Goal: Task Accomplishment & Management: Manage account settings

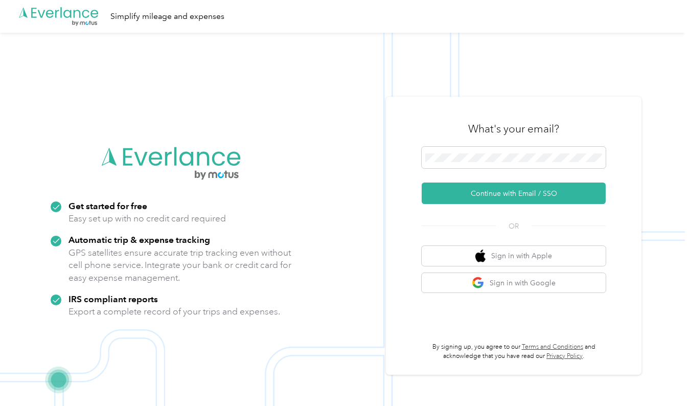
drag, startPoint x: 506, startPoint y: 200, endPoint x: 485, endPoint y: 195, distance: 21.6
click at [485, 195] on button "Continue with Email / SSO" at bounding box center [514, 192] width 184 height 21
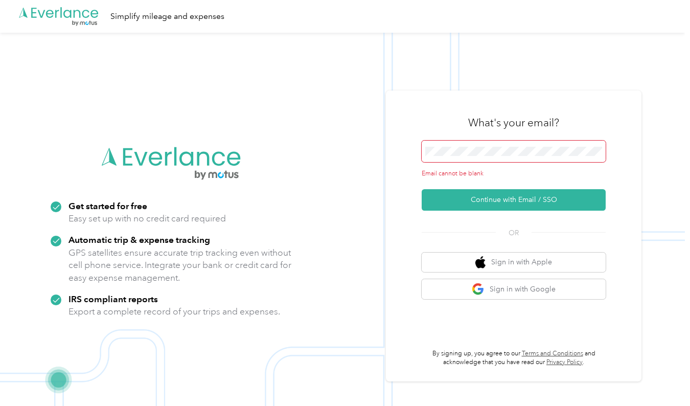
click at [472, 162] on div "Email cannot be blank" at bounding box center [514, 160] width 184 height 38
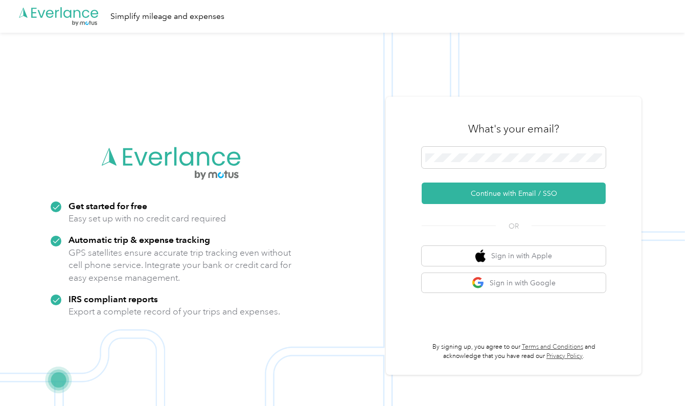
click at [485, 179] on form "Continue with Email / SSO" at bounding box center [514, 175] width 184 height 57
click at [485, 191] on button "Continue with Email / SSO" at bounding box center [514, 192] width 184 height 21
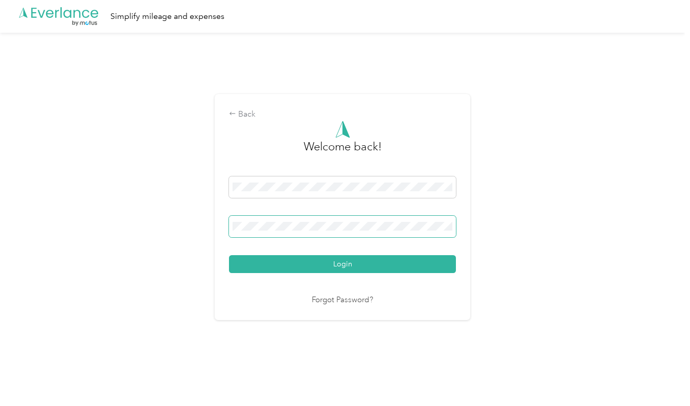
click at [229, 255] on button "Login" at bounding box center [342, 264] width 227 height 18
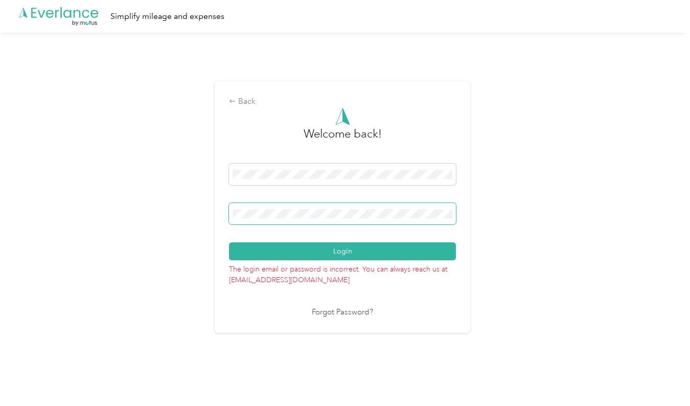
click at [229, 242] on button "Login" at bounding box center [342, 251] width 227 height 18
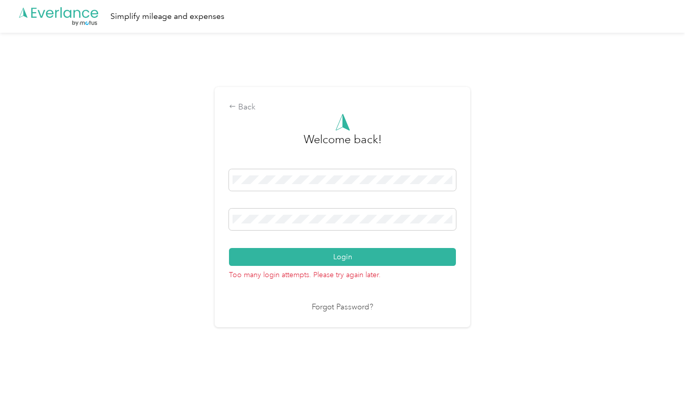
click at [356, 308] on link "Forgot Password?" at bounding box center [342, 307] width 61 height 12
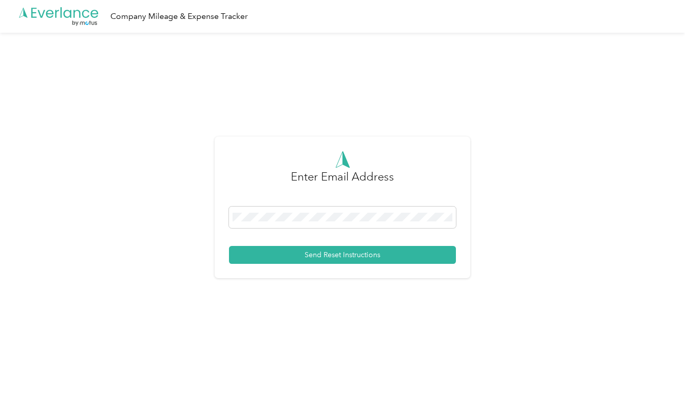
click at [356, 200] on form "Enter Email Address Send Reset Instructions" at bounding box center [342, 207] width 227 height 113
drag, startPoint x: 359, startPoint y: 212, endPoint x: 356, endPoint y: 200, distance: 12.1
click at [356, 200] on form "Enter Email Address Send Reset Instructions" at bounding box center [342, 207] width 227 height 113
click at [353, 250] on button "Send Reset Instructions" at bounding box center [342, 255] width 227 height 18
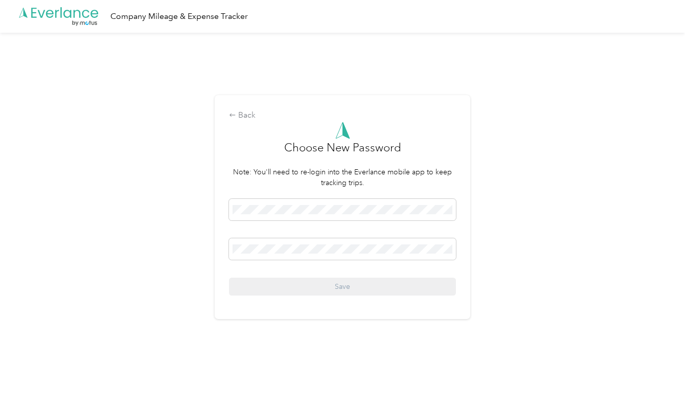
click at [371, 218] on span at bounding box center [342, 209] width 227 height 21
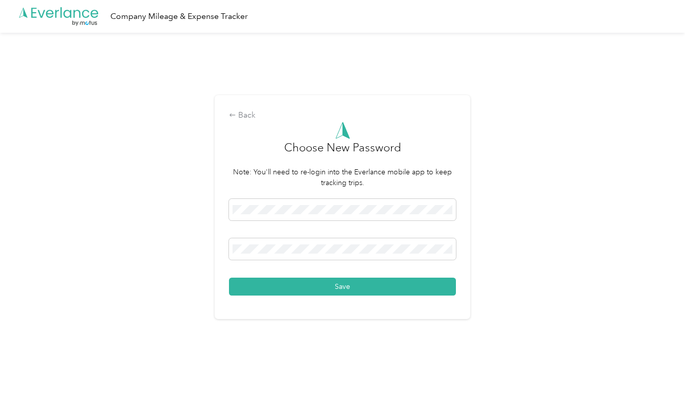
click at [347, 290] on button "Save" at bounding box center [342, 286] width 227 height 18
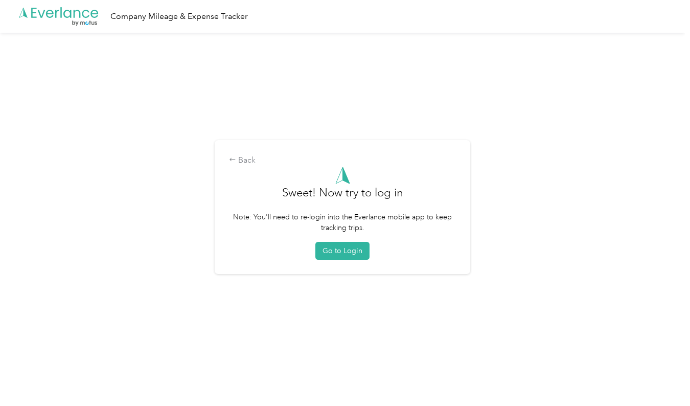
click at [332, 242] on button "Go to Login" at bounding box center [342, 251] width 54 height 18
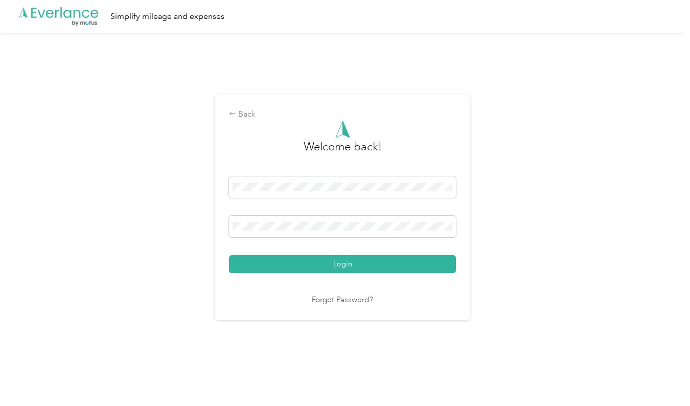
click at [352, 262] on button "Login" at bounding box center [342, 264] width 227 height 18
